Goal: Task Accomplishment & Management: Use online tool/utility

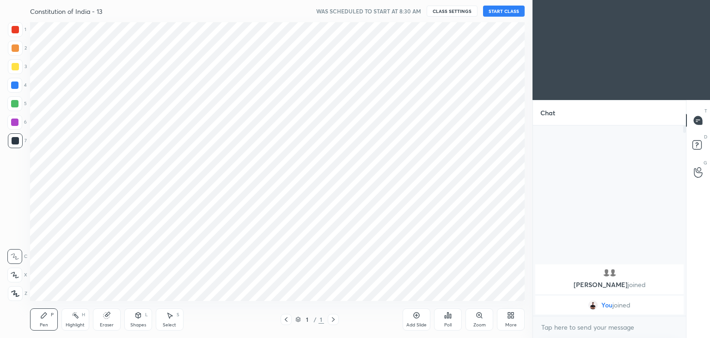
scroll to position [45958, 45741]
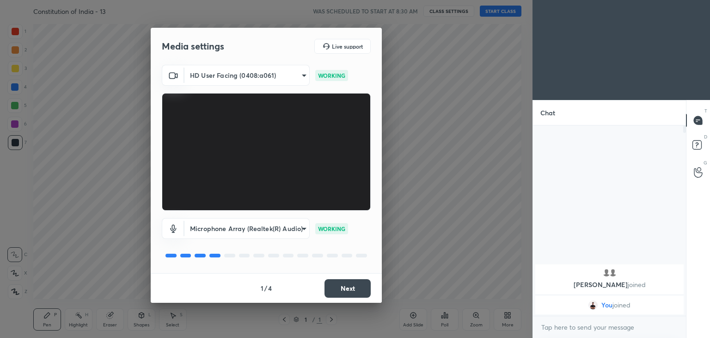
click at [352, 289] on button "Next" at bounding box center [348, 288] width 46 height 18
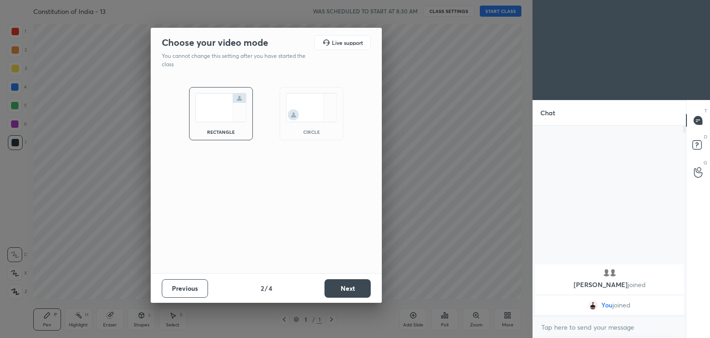
click at [306, 115] on img at bounding box center [312, 107] width 52 height 29
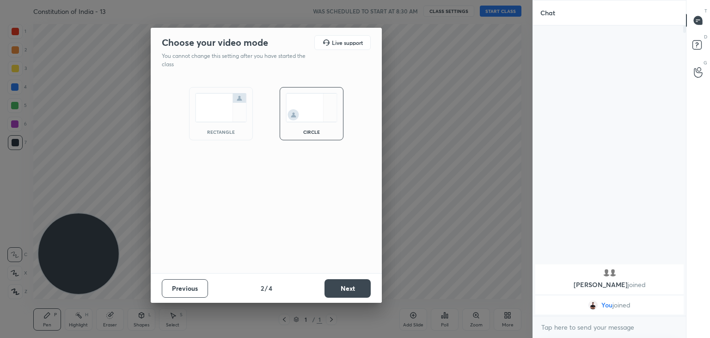
click at [344, 284] on button "Next" at bounding box center [348, 288] width 46 height 18
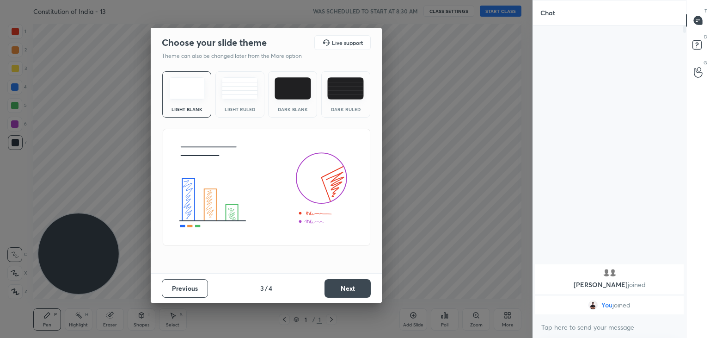
click at [344, 284] on button "Next" at bounding box center [348, 288] width 46 height 18
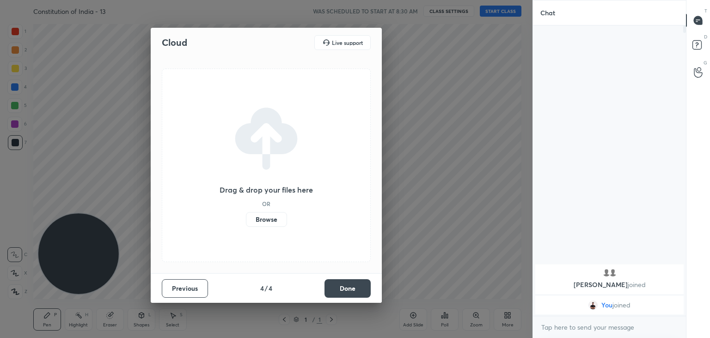
click at [344, 284] on button "Done" at bounding box center [348, 288] width 46 height 18
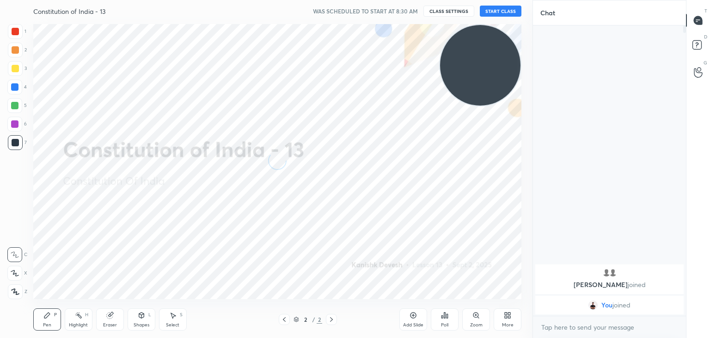
drag, startPoint x: 96, startPoint y: 243, endPoint x: 552, endPoint y: 17, distance: 508.5
click at [552, 17] on div "1 2 3 4 5 6 7 C X Z C X Z E E Erase all H H Constitution of India - 13 WAS SCHE…" at bounding box center [355, 169] width 710 height 338
click at [506, 7] on button "START CLASS" at bounding box center [501, 11] width 42 height 11
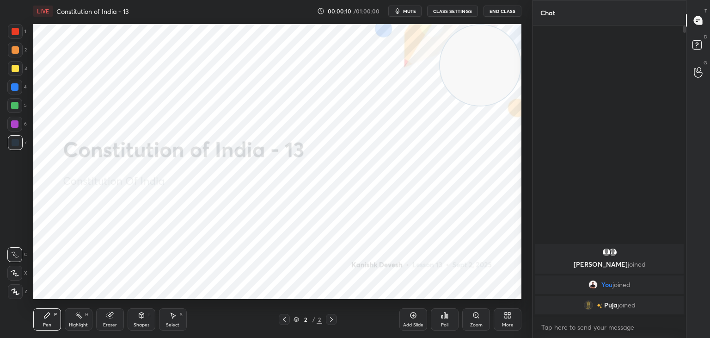
click at [18, 31] on div at bounding box center [15, 31] width 7 height 7
click at [15, 290] on icon at bounding box center [15, 292] width 7 height 6
click at [77, 319] on div "Highlight H" at bounding box center [79, 319] width 28 height 22
click at [15, 287] on div at bounding box center [14, 291] width 15 height 15
click at [115, 313] on div "Eraser" at bounding box center [110, 319] width 28 height 22
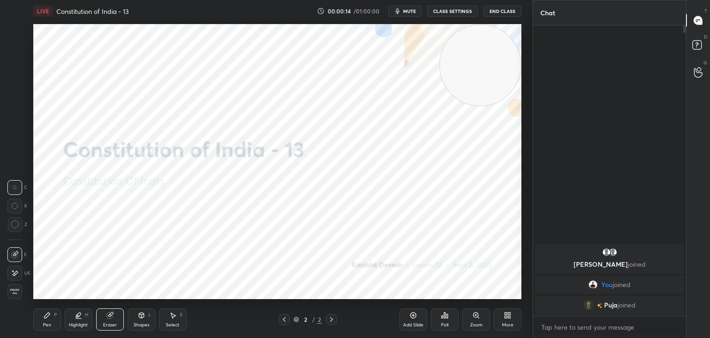
click at [16, 275] on icon at bounding box center [14, 273] width 7 height 8
click at [50, 319] on div "Pen P" at bounding box center [47, 319] width 28 height 22
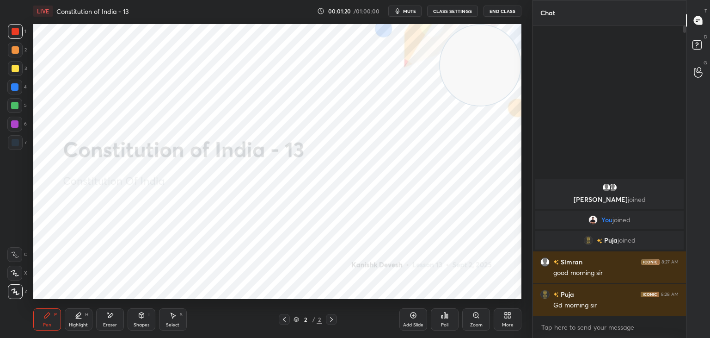
drag, startPoint x: 111, startPoint y: 315, endPoint x: 123, endPoint y: 301, distance: 18.8
click at [114, 313] on div "Eraser" at bounding box center [110, 319] width 28 height 22
drag, startPoint x: 49, startPoint y: 319, endPoint x: 52, endPoint y: 314, distance: 5.3
click at [49, 319] on div "Pen P" at bounding box center [47, 319] width 28 height 22
drag, startPoint x: 112, startPoint y: 313, endPoint x: 116, endPoint y: 301, distance: 13.5
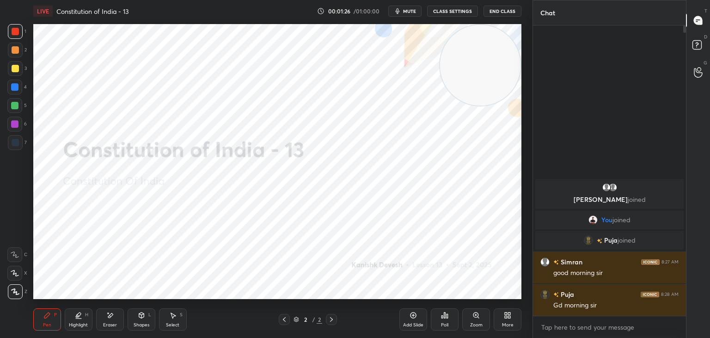
click at [113, 311] on icon at bounding box center [109, 315] width 7 height 8
click at [52, 315] on div "Pen P" at bounding box center [47, 319] width 28 height 22
click at [414, 313] on icon at bounding box center [413, 314] width 7 height 7
drag, startPoint x: 12, startPoint y: 127, endPoint x: 21, endPoint y: 131, distance: 10.1
click at [14, 126] on div at bounding box center [14, 123] width 7 height 7
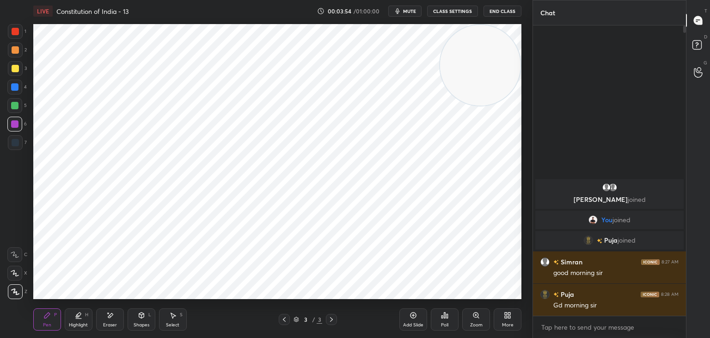
drag, startPoint x: 112, startPoint y: 317, endPoint x: 124, endPoint y: 300, distance: 20.9
click at [113, 315] on icon at bounding box center [109, 315] width 7 height 8
drag, startPoint x: 46, startPoint y: 316, endPoint x: 48, endPoint y: 311, distance: 5.6
click at [47, 314] on icon at bounding box center [47, 315] width 6 height 6
click at [112, 317] on icon at bounding box center [109, 315] width 7 height 8
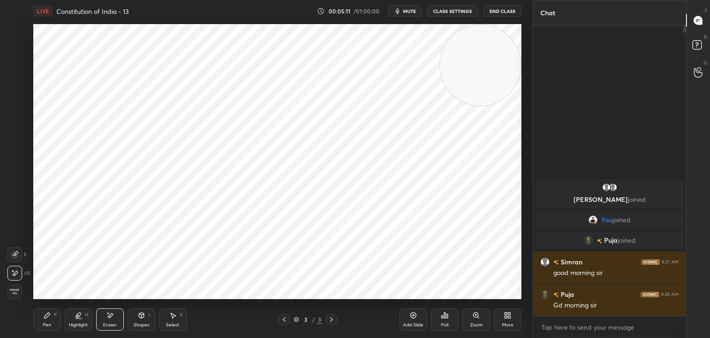
drag, startPoint x: 56, startPoint y: 319, endPoint x: 61, endPoint y: 314, distance: 6.9
click at [56, 318] on div "Pen P" at bounding box center [47, 319] width 28 height 22
click at [20, 141] on div at bounding box center [15, 142] width 15 height 15
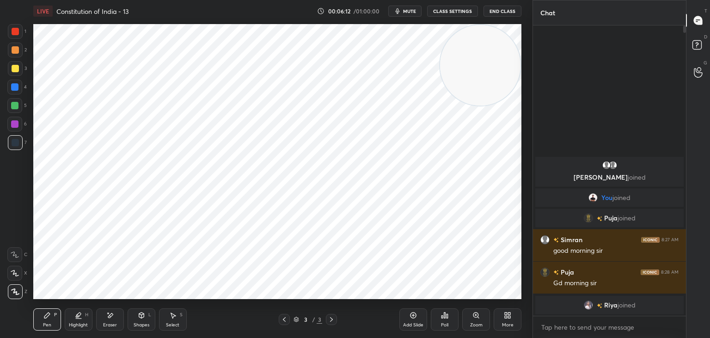
click at [15, 123] on div at bounding box center [14, 123] width 7 height 7
click at [17, 104] on div at bounding box center [14, 105] width 7 height 7
click at [13, 88] on div at bounding box center [14, 86] width 7 height 7
click at [109, 319] on div "Eraser" at bounding box center [110, 319] width 28 height 22
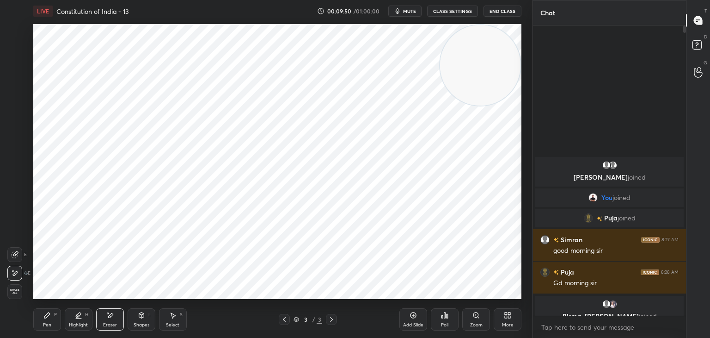
click at [49, 319] on div "Pen P" at bounding box center [47, 319] width 28 height 22
drag, startPoint x: 104, startPoint y: 319, endPoint x: 104, endPoint y: 300, distance: 18.5
click at [104, 317] on div "Eraser" at bounding box center [110, 319] width 28 height 22
click at [45, 315] on icon at bounding box center [47, 315] width 6 height 6
click at [411, 315] on icon at bounding box center [413, 314] width 7 height 7
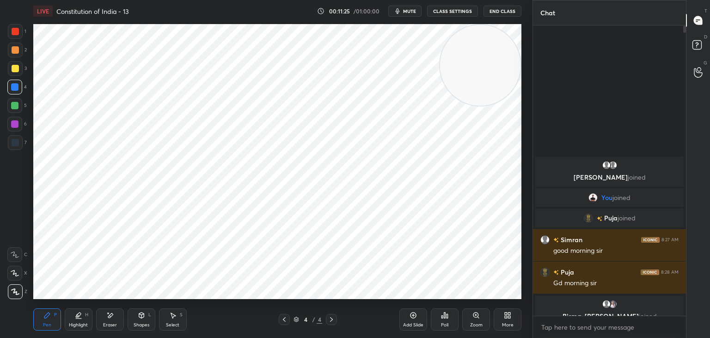
drag, startPoint x: 17, startPoint y: 37, endPoint x: 29, endPoint y: 42, distance: 13.5
click at [18, 37] on div at bounding box center [15, 31] width 15 height 15
click at [15, 120] on div at bounding box center [14, 123] width 7 height 7
click at [14, 139] on div at bounding box center [15, 142] width 7 height 7
click at [115, 318] on div "Eraser" at bounding box center [110, 319] width 28 height 22
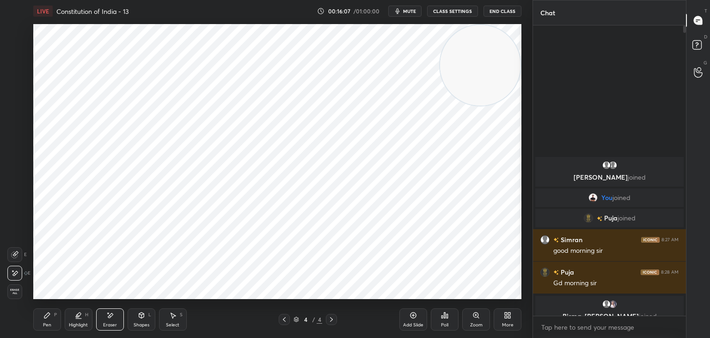
click at [52, 315] on div "Pen P" at bounding box center [47, 319] width 28 height 22
click at [17, 30] on div at bounding box center [15, 31] width 7 height 7
click at [115, 313] on div "Eraser" at bounding box center [110, 319] width 28 height 22
drag, startPoint x: 48, startPoint y: 313, endPoint x: 58, endPoint y: 302, distance: 15.4
click at [48, 313] on icon at bounding box center [47, 315] width 6 height 6
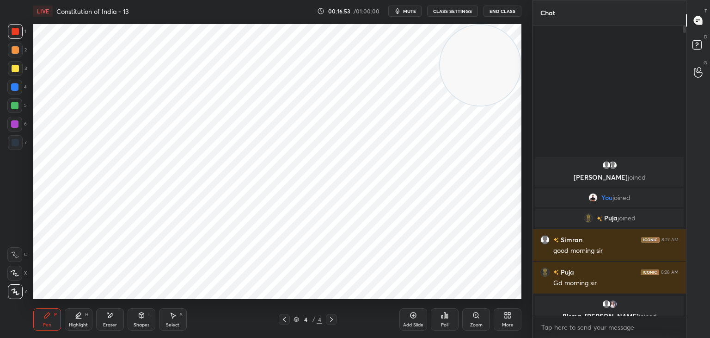
click at [17, 126] on div at bounding box center [14, 123] width 7 height 7
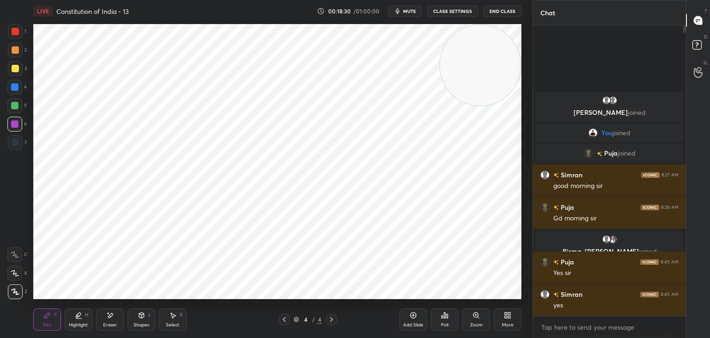
click at [411, 315] on icon at bounding box center [413, 314] width 7 height 7
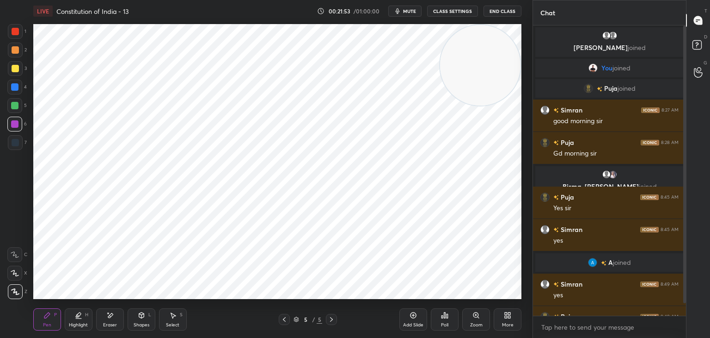
click at [410, 319] on icon at bounding box center [413, 314] width 7 height 7
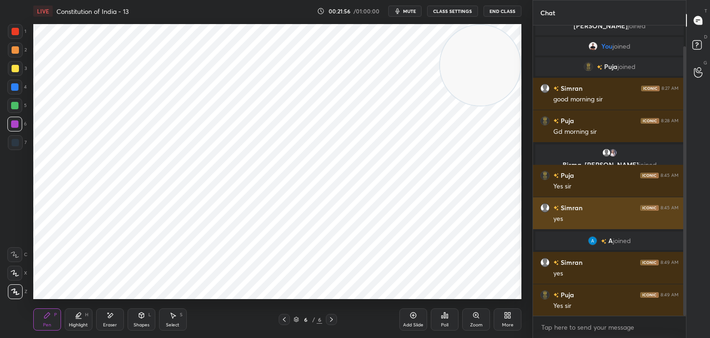
scroll to position [22, 0]
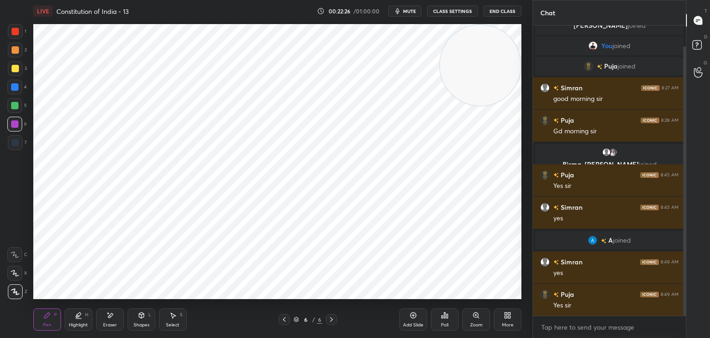
click at [19, 32] on div at bounding box center [15, 31] width 15 height 15
click at [16, 122] on div at bounding box center [14, 123] width 7 height 7
click at [110, 315] on icon at bounding box center [109, 315] width 7 height 8
click at [44, 320] on div "Pen P" at bounding box center [47, 319] width 28 height 22
click at [15, 114] on div "5" at bounding box center [16, 107] width 19 height 18
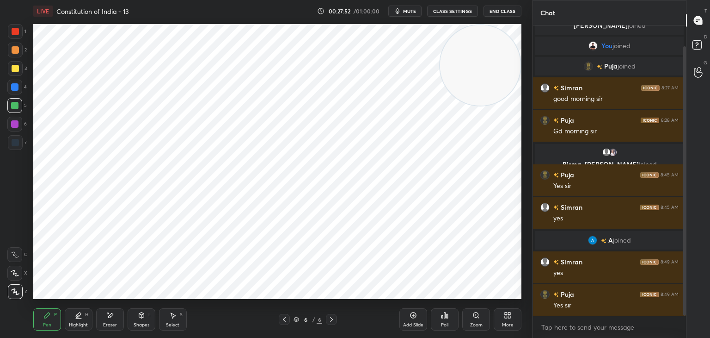
click at [12, 145] on div at bounding box center [15, 142] width 7 height 7
click at [410, 317] on icon at bounding box center [413, 314] width 7 height 7
drag, startPoint x: 12, startPoint y: 28, endPoint x: 22, endPoint y: 33, distance: 11.2
click at [12, 29] on div at bounding box center [15, 31] width 7 height 7
click at [15, 124] on div at bounding box center [14, 123] width 7 height 7
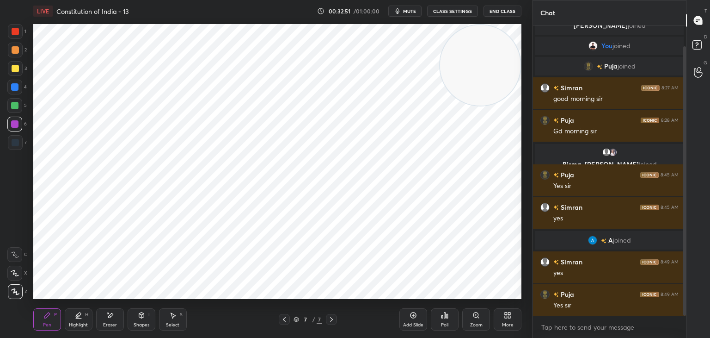
click at [411, 319] on div "Add Slide" at bounding box center [413, 319] width 28 height 22
click at [10, 29] on div at bounding box center [15, 31] width 15 height 15
drag, startPoint x: 18, startPoint y: 123, endPoint x: 30, endPoint y: 113, distance: 15.1
click at [19, 123] on div at bounding box center [14, 124] width 15 height 15
drag, startPoint x: 17, startPoint y: 106, endPoint x: 30, endPoint y: 111, distance: 13.9
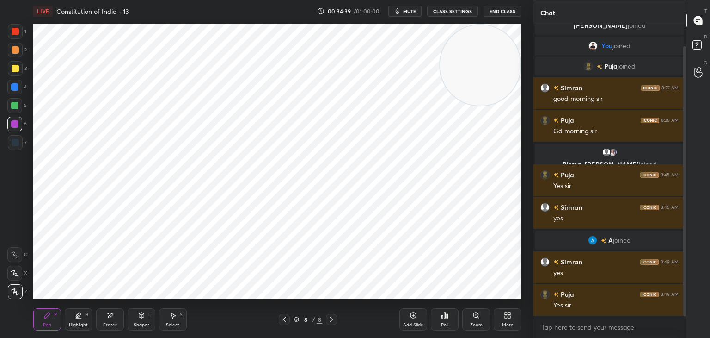
click at [17, 106] on div at bounding box center [14, 105] width 7 height 7
drag, startPoint x: 15, startPoint y: 34, endPoint x: 17, endPoint y: 53, distance: 19.0
click at [14, 36] on div at bounding box center [15, 31] width 15 height 15
click at [514, 10] on button "End Class" at bounding box center [503, 11] width 38 height 11
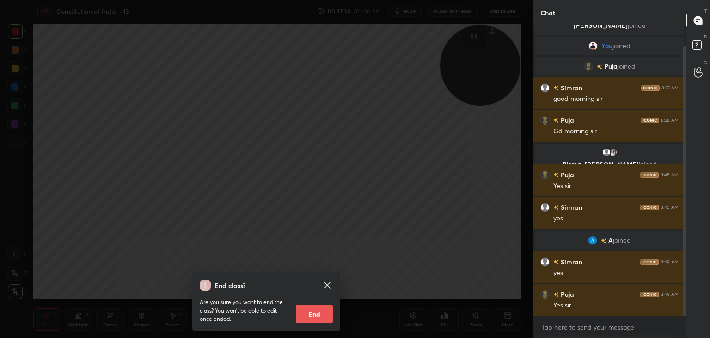
click at [317, 313] on button "End" at bounding box center [314, 313] width 37 height 18
type textarea "x"
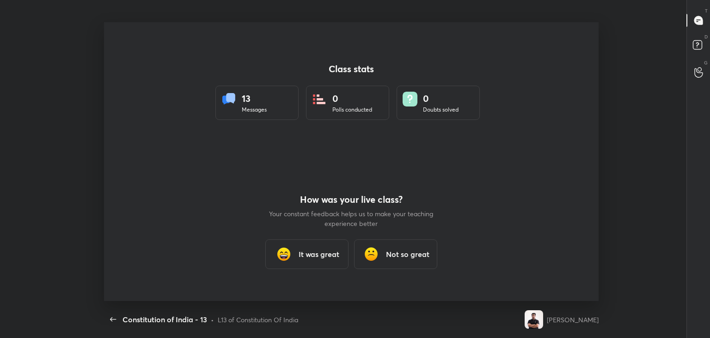
scroll to position [0, 0]
